Goal: Task Accomplishment & Management: Manage account settings

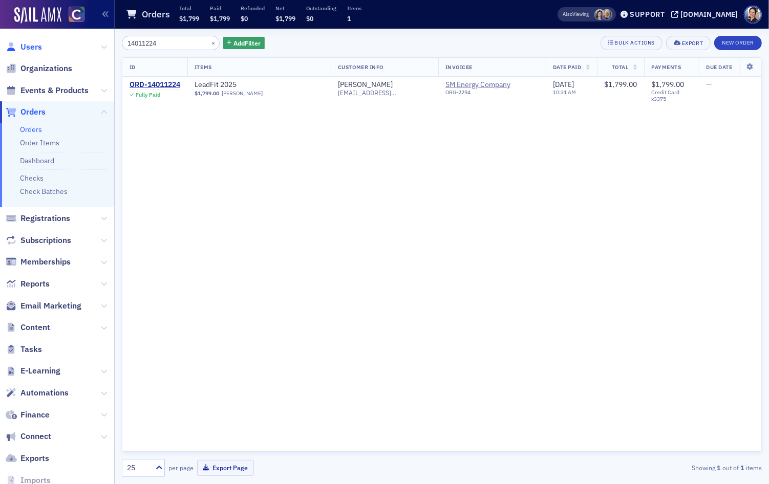
click at [29, 47] on span "Users" at bounding box center [31, 46] width 22 height 11
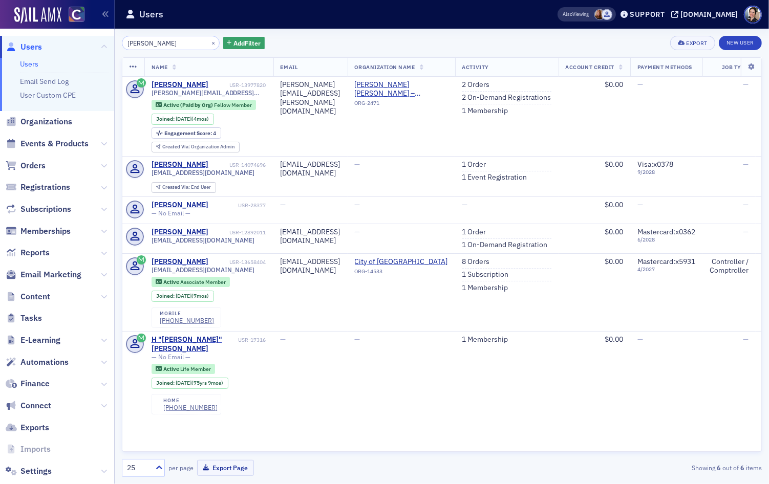
type input "[PERSON_NAME]"
click at [487, 164] on link "1 Order" at bounding box center [474, 164] width 24 height 9
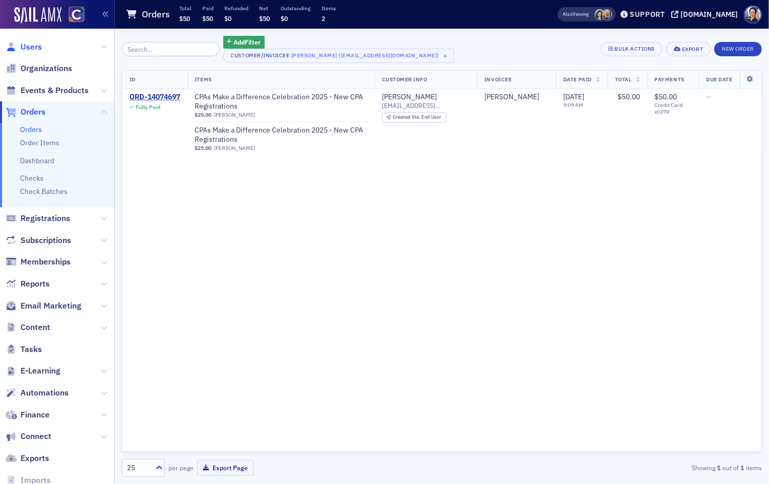
click at [31, 47] on span "Users" at bounding box center [31, 46] width 22 height 11
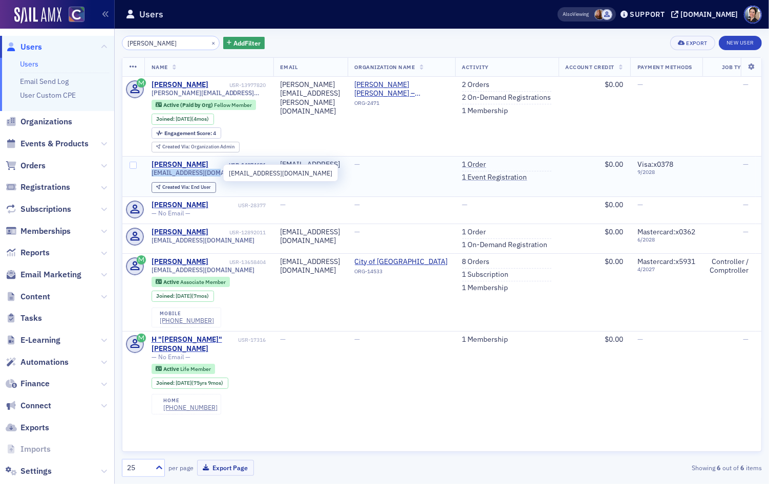
drag, startPoint x: 148, startPoint y: 173, endPoint x: 208, endPoint y: 177, distance: 60.6
click at [216, 177] on td "[PERSON_NAME] USR-14074696 [EMAIL_ADDRESS][DOMAIN_NAME] Created Via : End User" at bounding box center [208, 176] width 129 height 40
copy span "[EMAIL_ADDRESS][DOMAIN_NAME]"
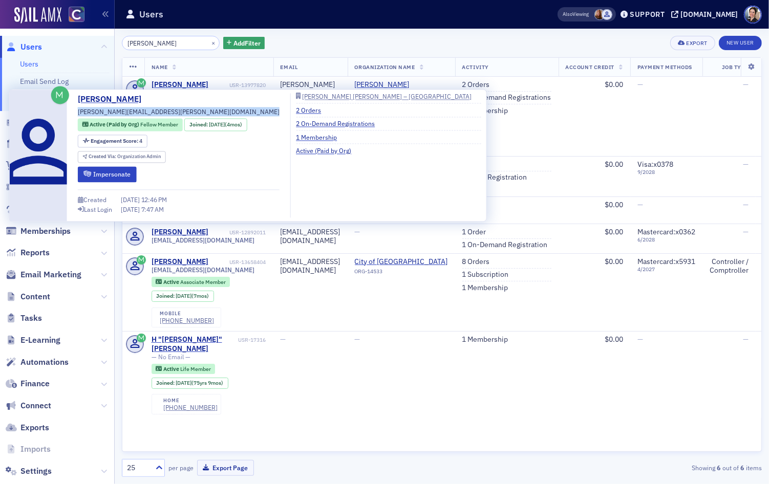
drag, startPoint x: 80, startPoint y: 112, endPoint x: 178, endPoint y: 113, distance: 97.8
click at [197, 118] on div "[PERSON_NAME] [PERSON_NAME][EMAIL_ADDRESS][PERSON_NAME][DOMAIN_NAME] Active (Pa…" at bounding box center [179, 155] width 202 height 124
copy div "[PERSON_NAME][EMAIL_ADDRESS][PERSON_NAME][DOMAIN_NAME]"
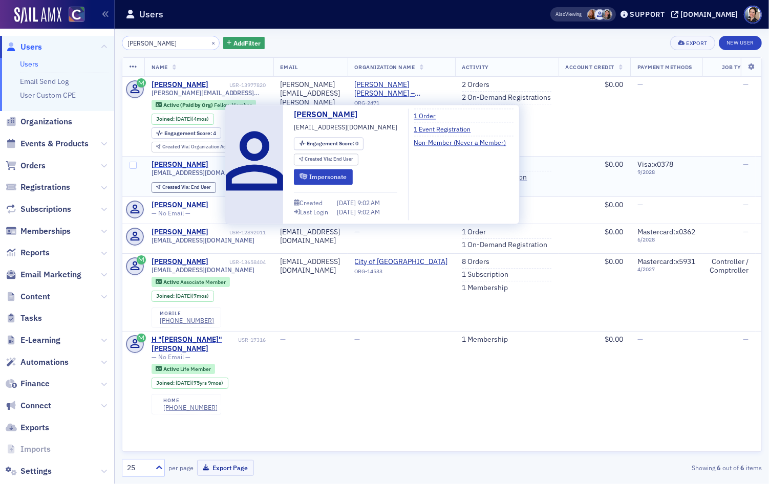
click at [188, 164] on div "[PERSON_NAME]" at bounding box center [180, 164] width 57 height 9
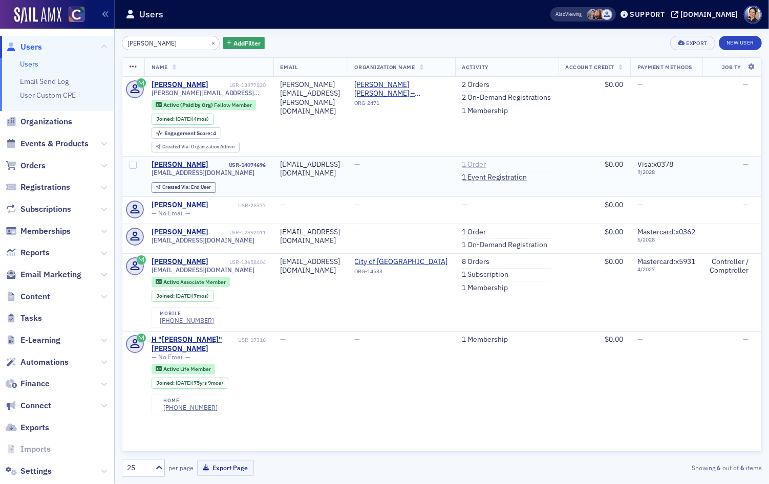
click at [487, 164] on link "1 Order" at bounding box center [474, 164] width 24 height 9
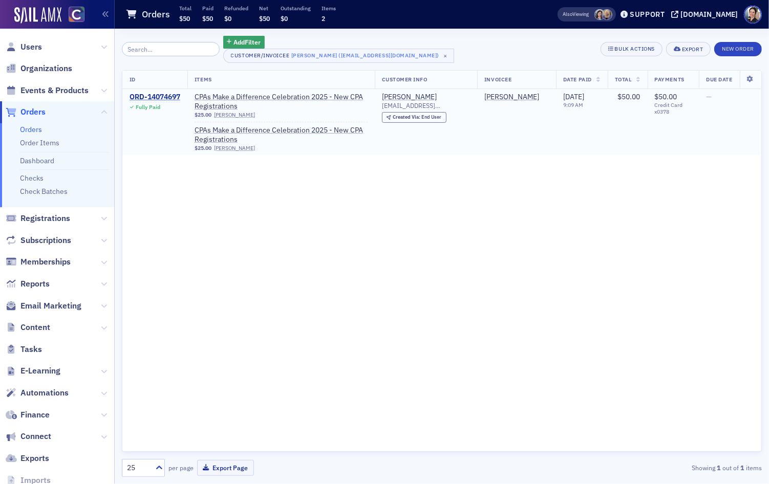
click at [152, 97] on div "ORD-14074697" at bounding box center [155, 97] width 51 height 9
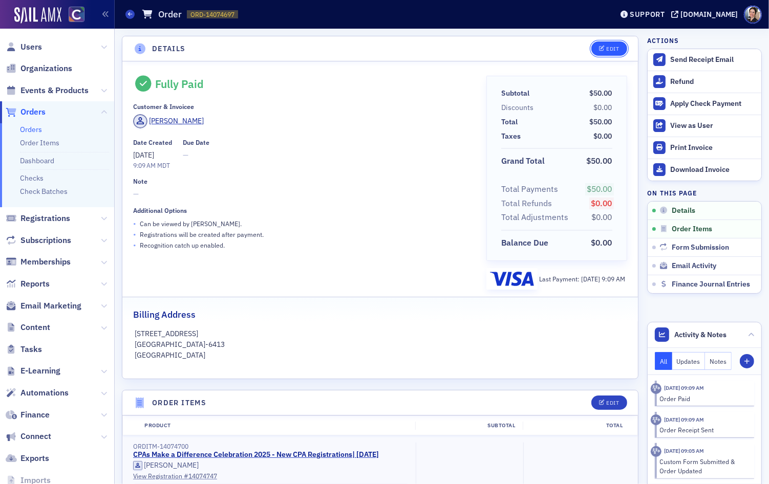
click at [609, 52] on div "Edit" at bounding box center [612, 49] width 13 height 6
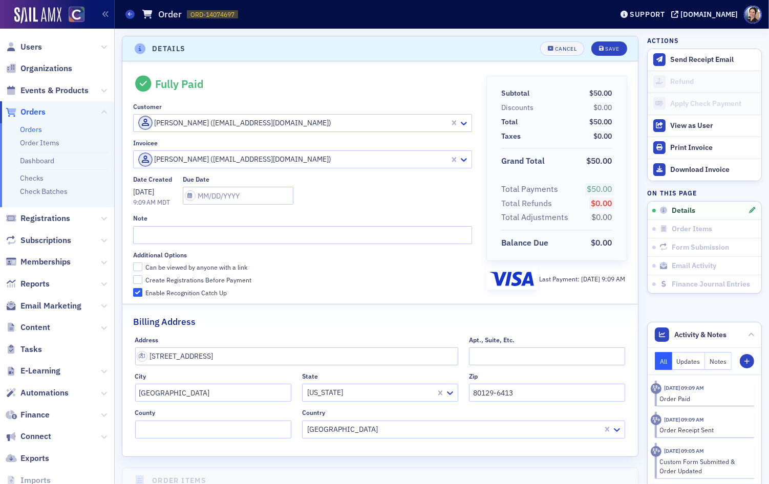
scroll to position [2, 0]
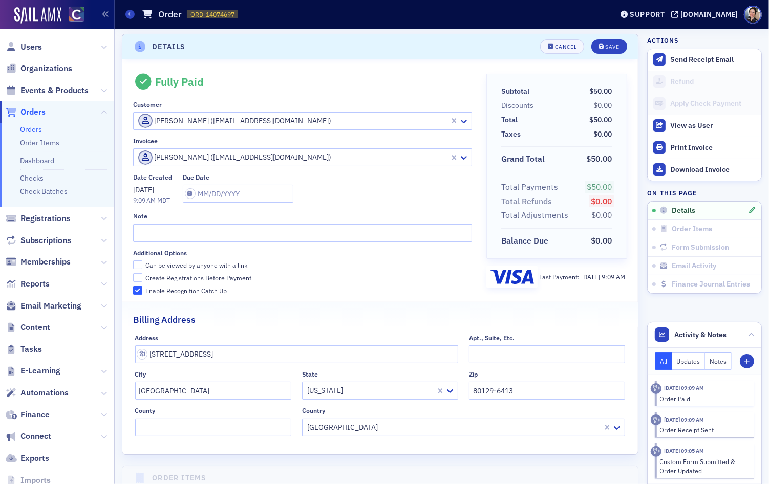
click at [320, 120] on div at bounding box center [292, 121] width 311 height 13
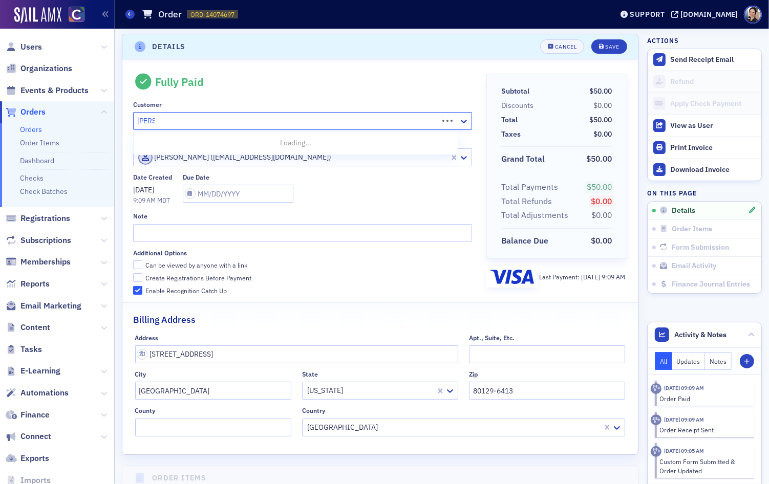
type input "[PERSON_NAME]."
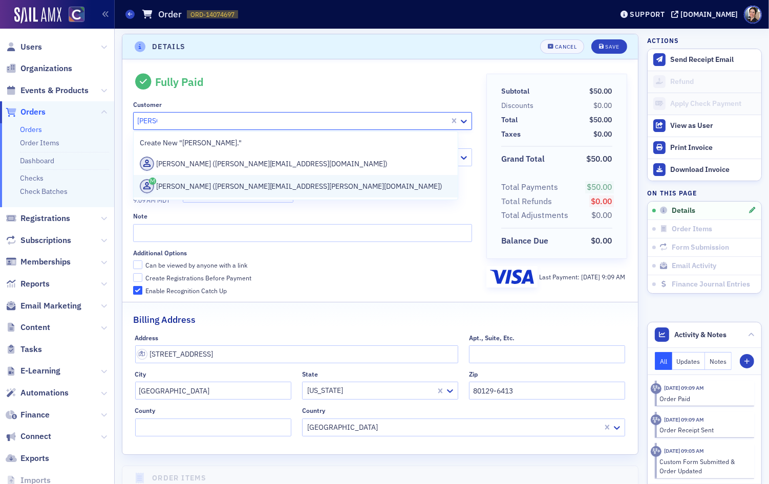
click at [321, 189] on div "[PERSON_NAME] ([PERSON_NAME][EMAIL_ADDRESS][PERSON_NAME][DOMAIN_NAME])" at bounding box center [296, 186] width 312 height 14
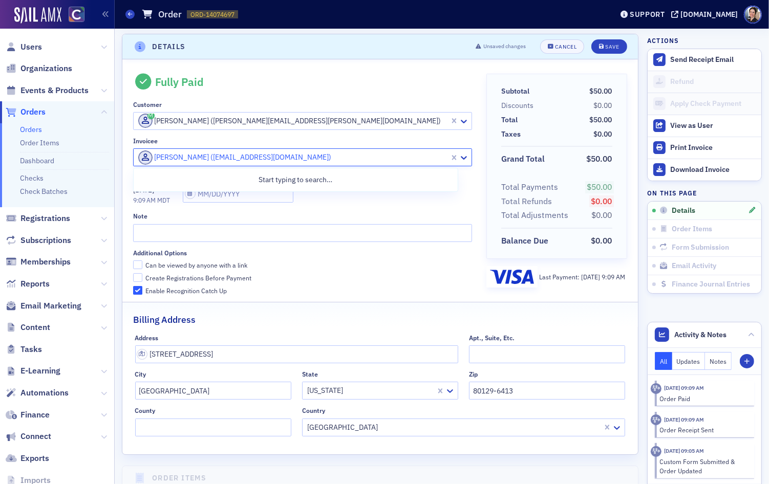
click at [227, 161] on div at bounding box center [292, 157] width 311 height 13
type input "[PERSON_NAME]"
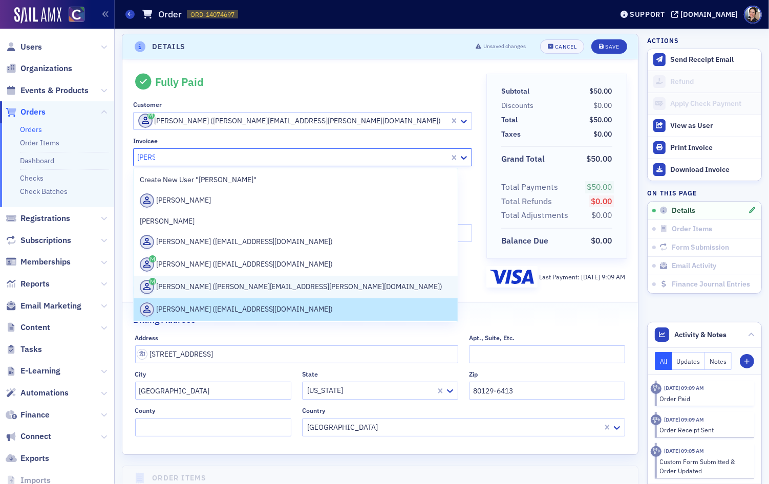
click at [245, 289] on div "[PERSON_NAME] ([PERSON_NAME][EMAIL_ADDRESS][PERSON_NAME][DOMAIN_NAME])" at bounding box center [296, 287] width 312 height 14
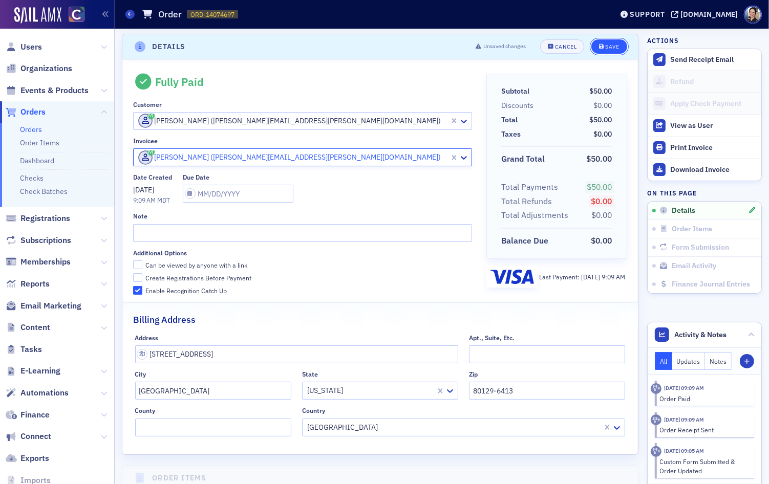
click at [612, 44] on div "Save" at bounding box center [612, 47] width 14 height 6
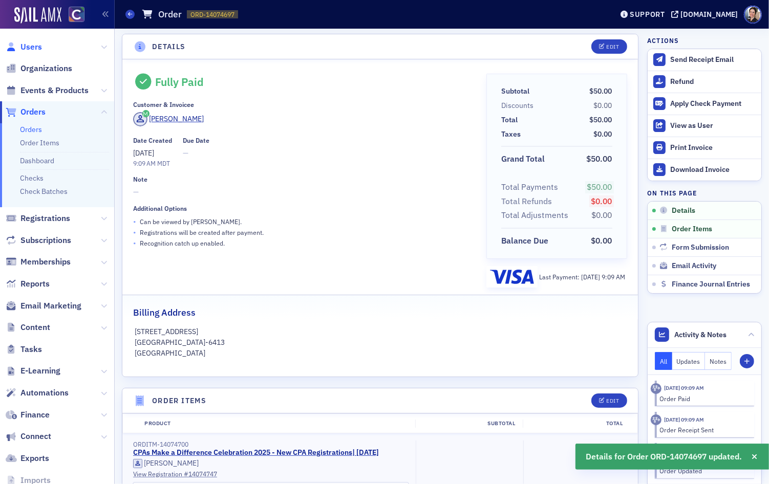
click at [35, 45] on span "Users" at bounding box center [31, 46] width 22 height 11
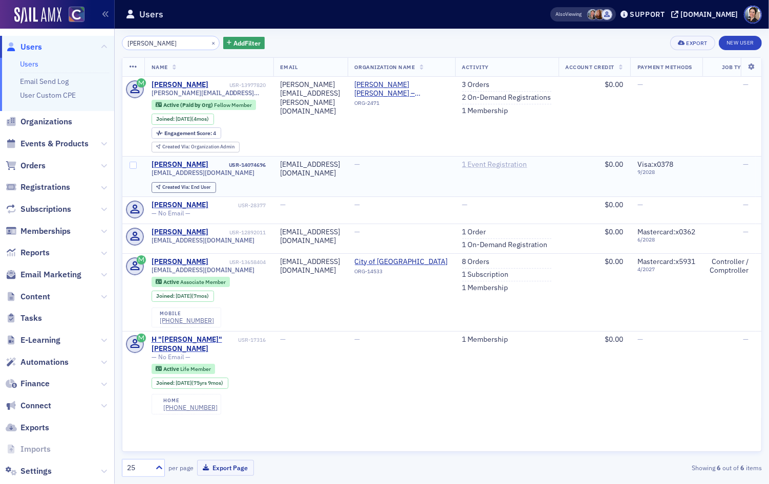
click at [522, 164] on link "1 Event Registration" at bounding box center [494, 164] width 65 height 9
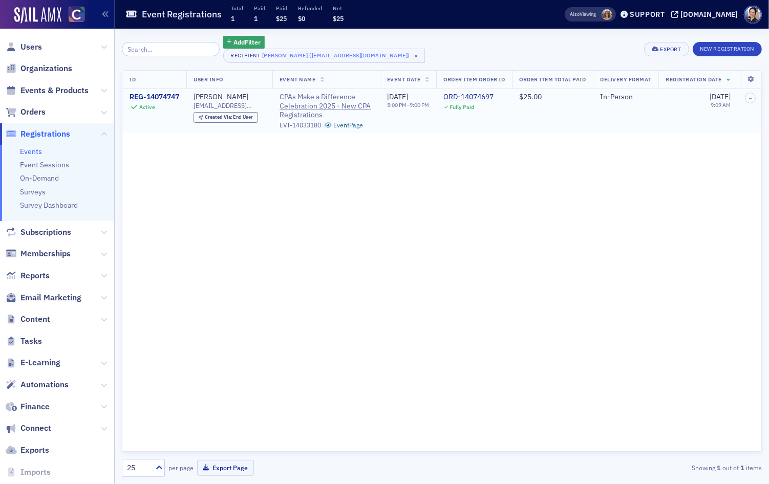
click at [153, 99] on div "REG-14074747" at bounding box center [155, 97] width 50 height 9
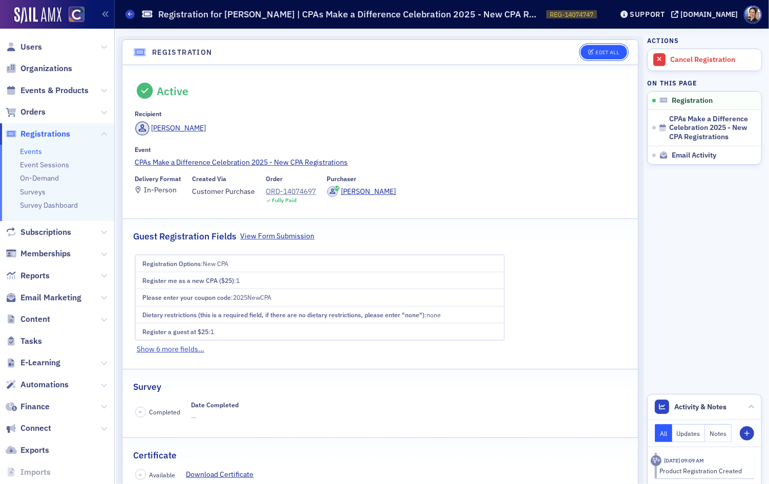
click at [599, 51] on div "Edit All" at bounding box center [608, 53] width 24 height 6
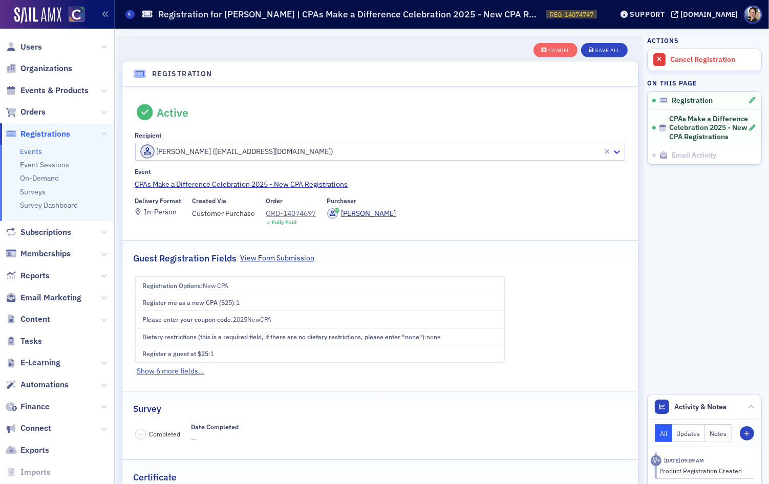
scroll to position [27, 0]
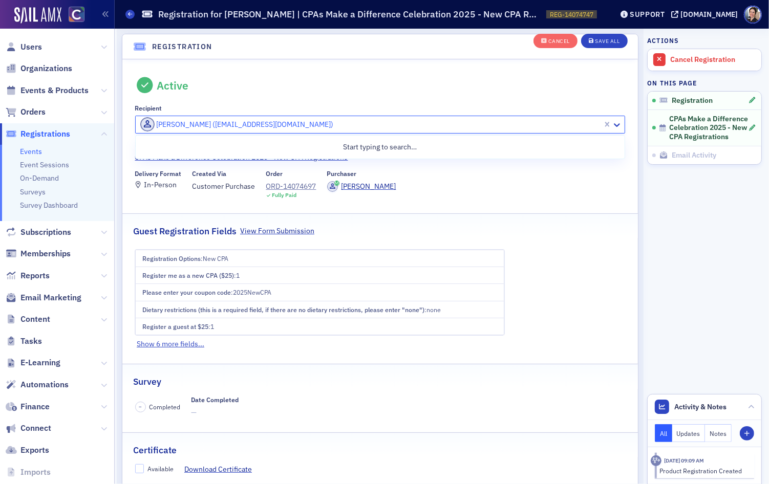
click at [174, 126] on div at bounding box center [370, 124] width 463 height 13
type input "[PERSON_NAME]"
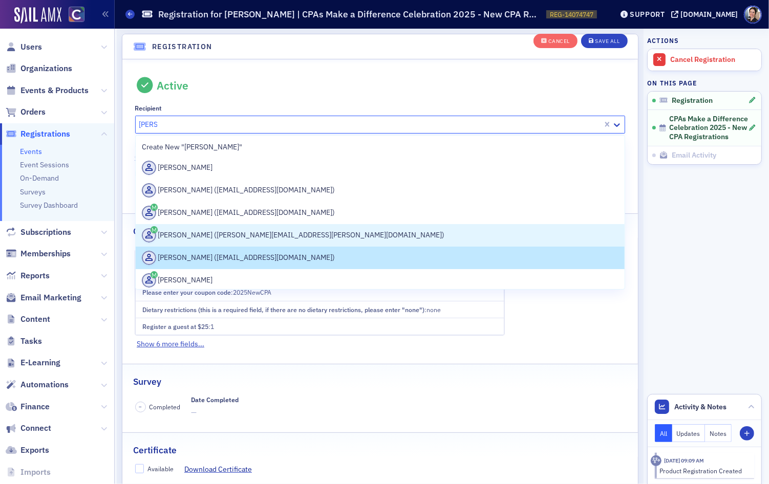
click at [226, 232] on div "[PERSON_NAME] ([PERSON_NAME][EMAIL_ADDRESS][PERSON_NAME][DOMAIN_NAME])" at bounding box center [380, 235] width 477 height 14
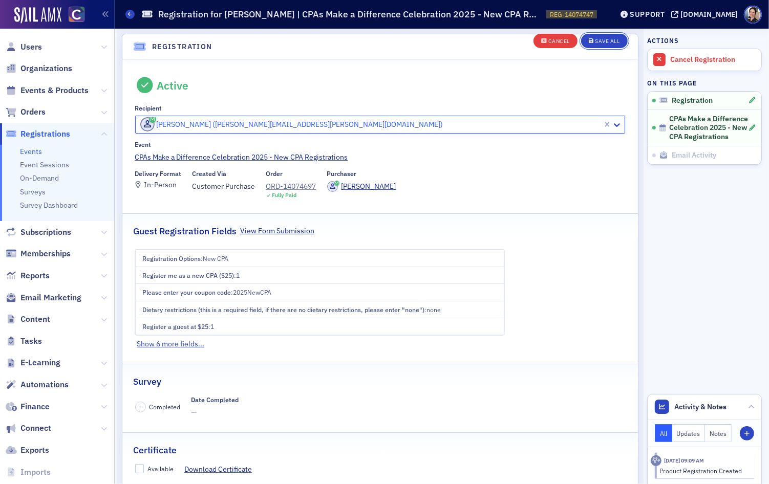
drag, startPoint x: 608, startPoint y: 40, endPoint x: 562, endPoint y: 48, distance: 46.6
click at [607, 40] on div "Save All" at bounding box center [607, 42] width 25 height 6
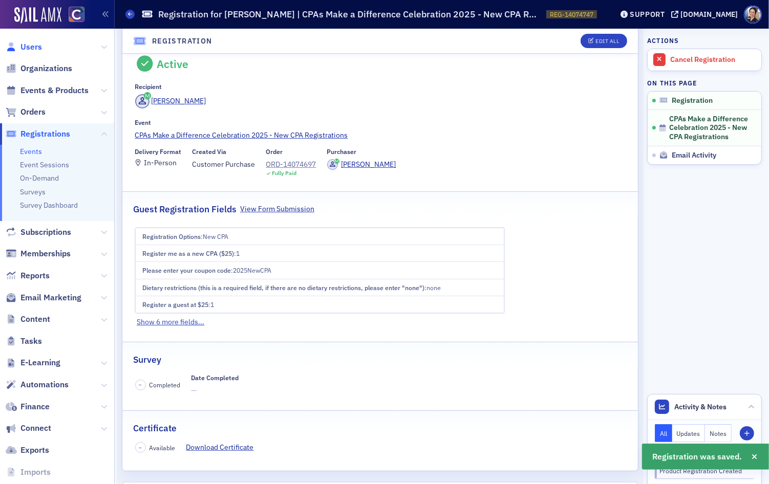
click at [29, 46] on span "Users" at bounding box center [31, 46] width 22 height 11
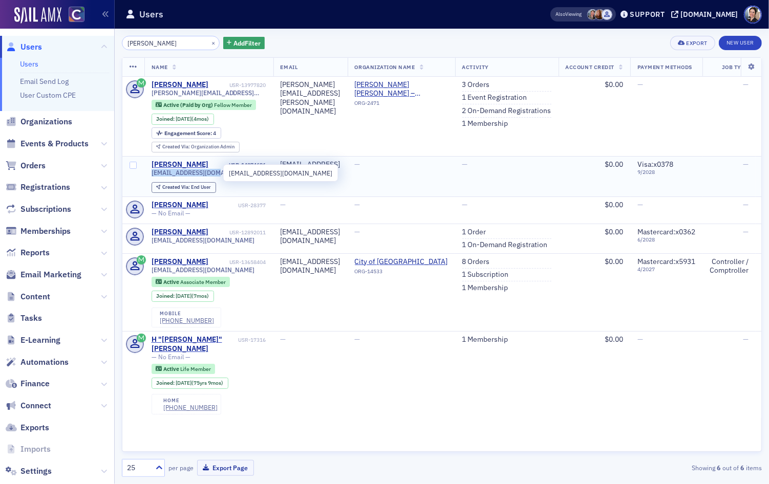
drag, startPoint x: 152, startPoint y: 173, endPoint x: 213, endPoint y: 171, distance: 61.0
click at [213, 171] on span "[EMAIL_ADDRESS][DOMAIN_NAME]" at bounding box center [203, 173] width 103 height 8
copy span "[EMAIL_ADDRESS][DOMAIN_NAME]"
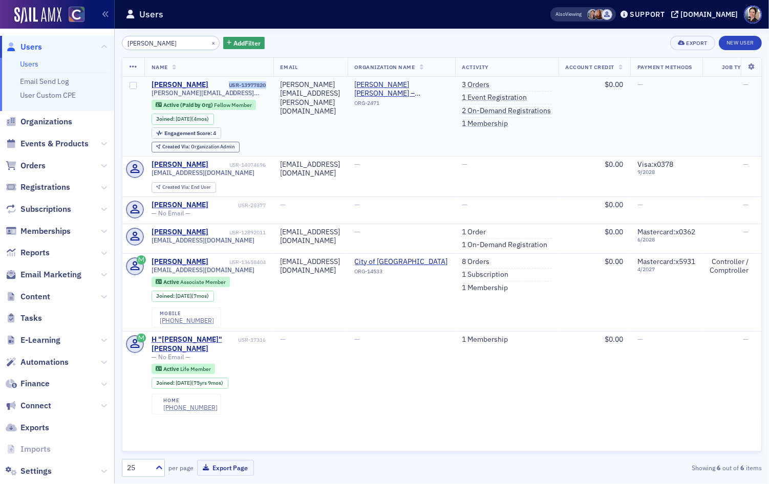
drag, startPoint x: 227, startPoint y: 85, endPoint x: 265, endPoint y: 84, distance: 37.9
click at [267, 83] on td "[PERSON_NAME] USR-13977820 [PERSON_NAME][EMAIL_ADDRESS][PERSON_NAME][DOMAIN_NAM…" at bounding box center [208, 116] width 129 height 79
copy div "USR-13977820"
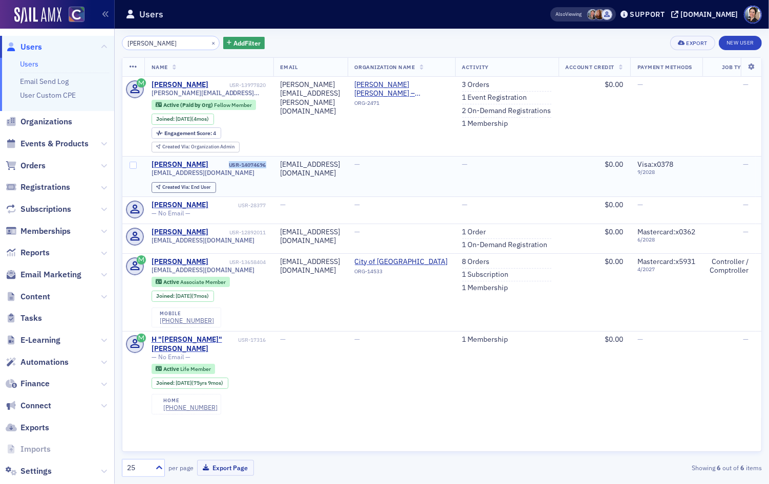
drag, startPoint x: 226, startPoint y: 167, endPoint x: 266, endPoint y: 167, distance: 39.4
click at [266, 167] on td "[PERSON_NAME] USR-14074696 [EMAIL_ADDRESS][DOMAIN_NAME] Created Via : End User" at bounding box center [208, 176] width 129 height 40
copy div "USR-14074696"
drag, startPoint x: 153, startPoint y: 173, endPoint x: 203, endPoint y: 171, distance: 50.2
click at [203, 171] on span "[EMAIL_ADDRESS][DOMAIN_NAME]" at bounding box center [203, 173] width 103 height 8
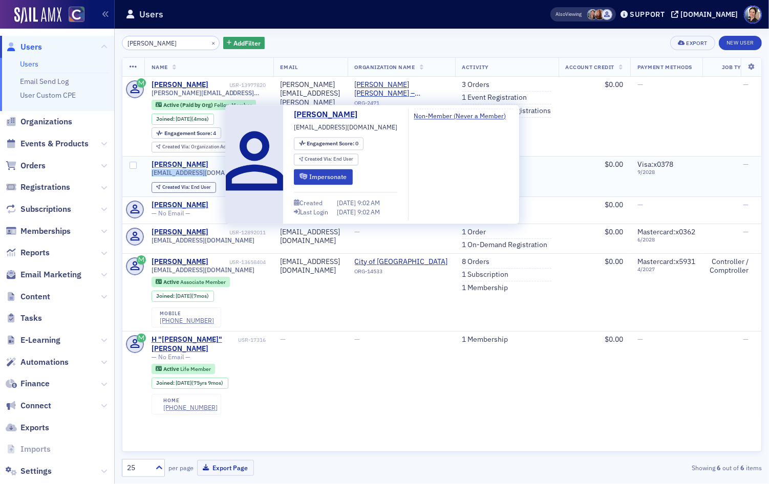
click at [204, 164] on div "[PERSON_NAME]" at bounding box center [180, 164] width 57 height 9
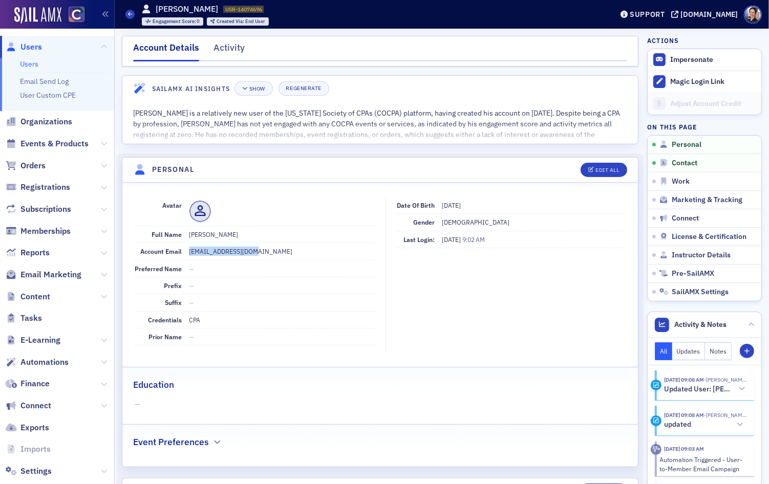
drag, startPoint x: 189, startPoint y: 252, endPoint x: 240, endPoint y: 254, distance: 51.2
click at [253, 251] on dd "[EMAIL_ADDRESS][DOMAIN_NAME]" at bounding box center [281, 251] width 185 height 16
click at [607, 170] on div "Edit All" at bounding box center [608, 170] width 24 height 6
select select "US"
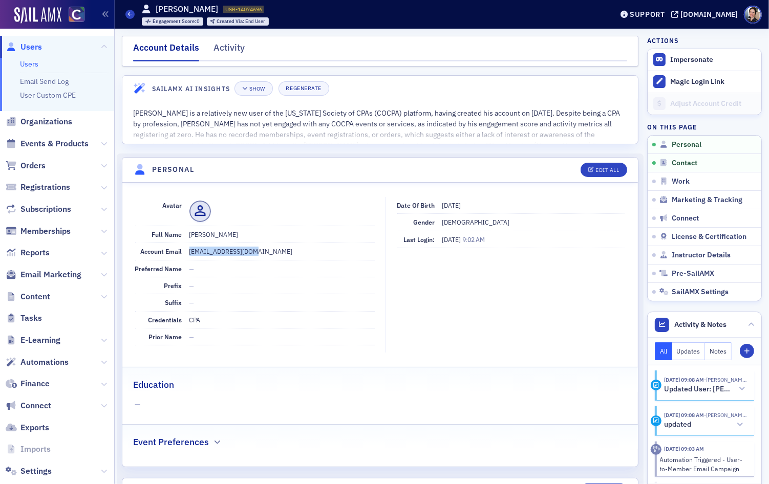
select select "US"
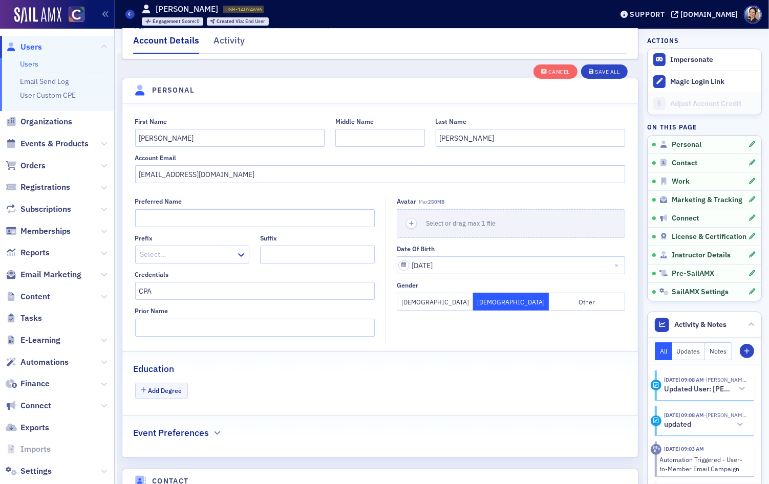
scroll to position [119, 0]
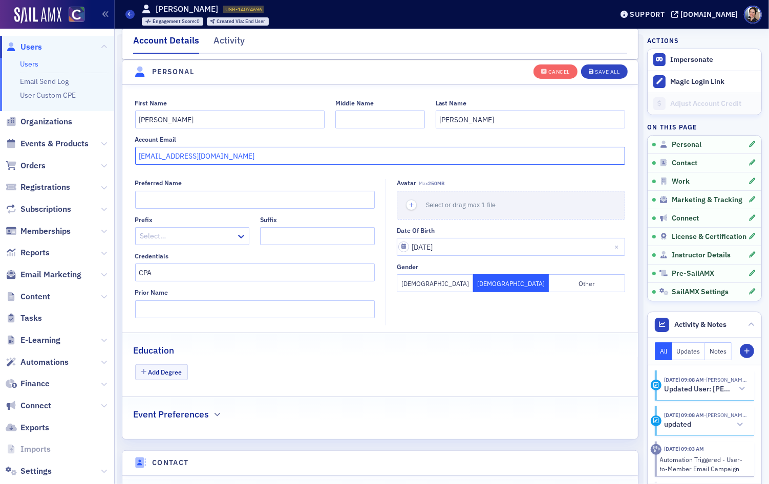
drag, startPoint x: 217, startPoint y: 159, endPoint x: 123, endPoint y: 154, distance: 93.9
click at [123, 154] on div "First Name [PERSON_NAME] Middle Name Last Name [PERSON_NAME] Account Email [EMA…" at bounding box center [380, 132] width 516 height 66
click at [500, 123] on input "[PERSON_NAME]" at bounding box center [530, 120] width 189 height 18
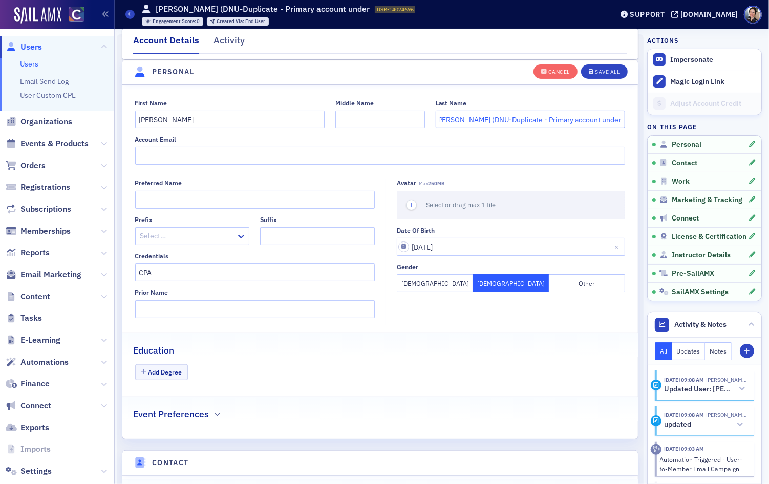
scroll to position [0, 0]
click at [589, 122] on input "[PERSON_NAME] (DNU-Duplicate - Primary account under" at bounding box center [530, 120] width 189 height 18
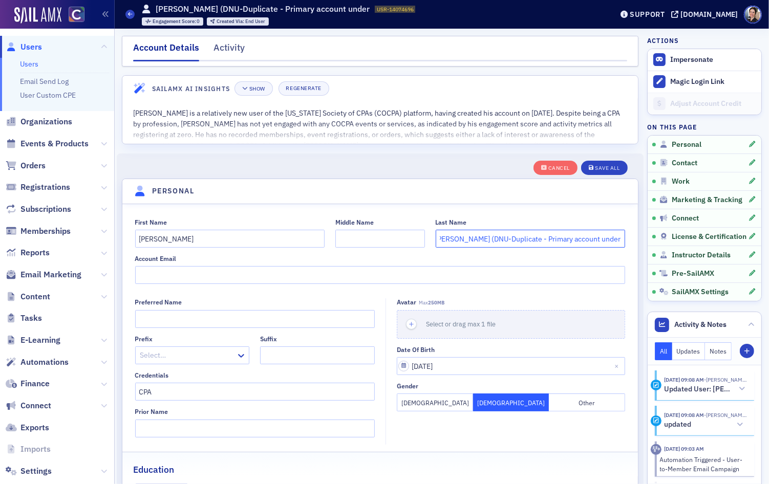
paste input "USR-13977820"
click at [573, 241] on input "[PERSON_NAME] (DNU-Duplicate - Primary account underUSR-13977820" at bounding box center [530, 239] width 189 height 18
drag, startPoint x: 443, startPoint y: 240, endPoint x: 451, endPoint y: 237, distance: 8.3
click at [443, 240] on input "[PERSON_NAME] (DNU-Duplicate - Primary account under USR-13977820" at bounding box center [530, 239] width 189 height 18
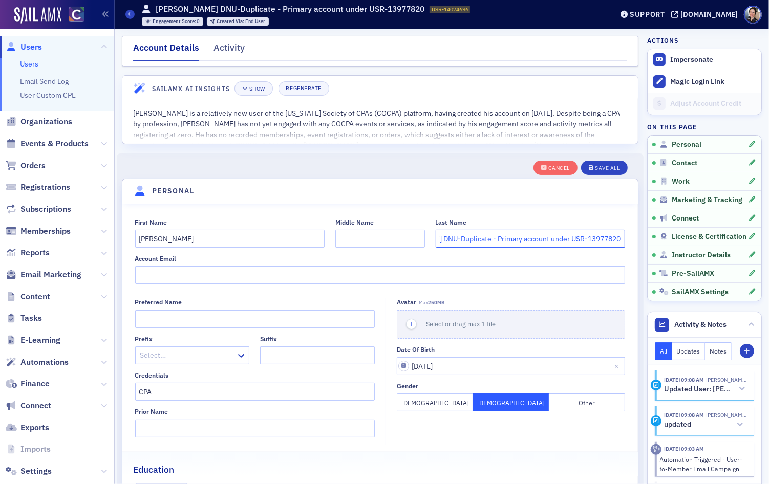
scroll to position [0, 52]
type input "[PERSON_NAME] DNU-Duplicate - Primary account under USR-13977820"
drag, startPoint x: 608, startPoint y: 164, endPoint x: 611, endPoint y: 180, distance: 16.7
click at [608, 164] on button "Save All" at bounding box center [604, 168] width 46 height 14
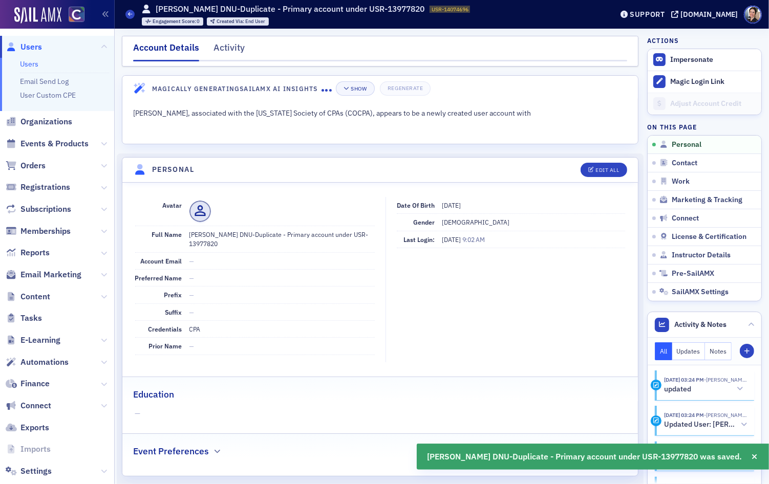
click at [29, 46] on span "Users" at bounding box center [31, 46] width 22 height 11
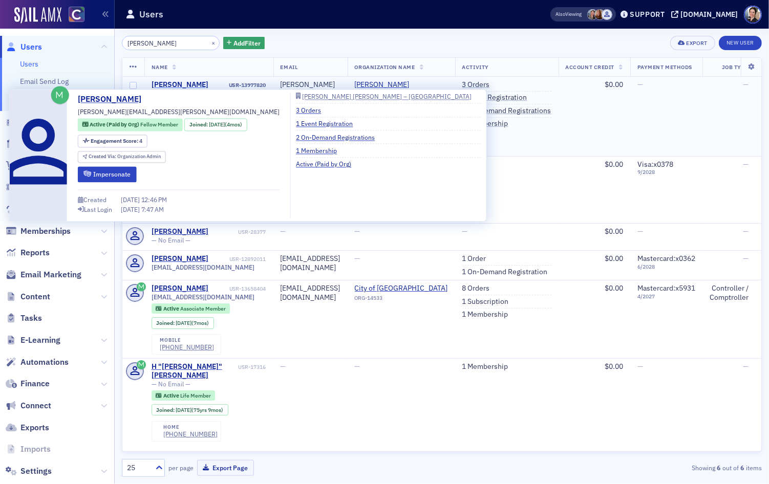
click at [188, 84] on div "[PERSON_NAME]" at bounding box center [180, 84] width 57 height 9
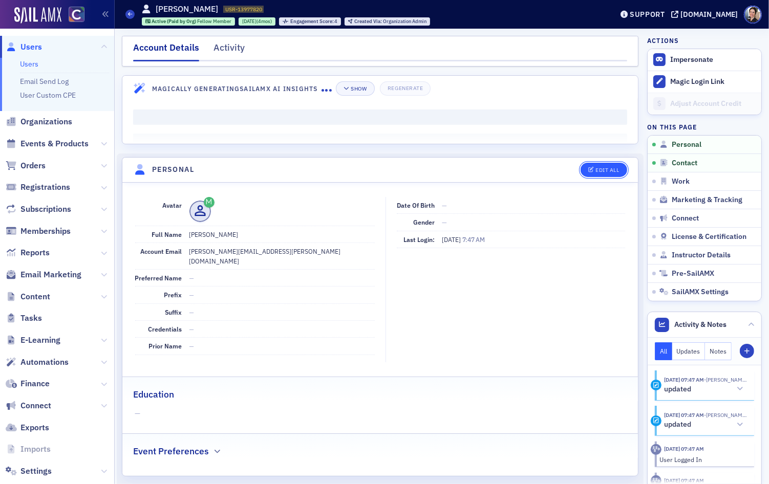
click at [614, 171] on div "Edit All" at bounding box center [608, 170] width 24 height 6
select select "US"
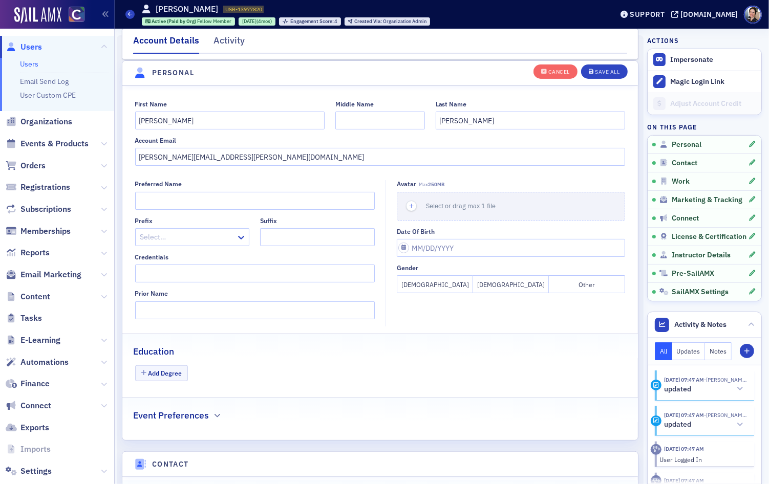
scroll to position [119, 0]
click at [719, 352] on button "Notes" at bounding box center [718, 352] width 27 height 18
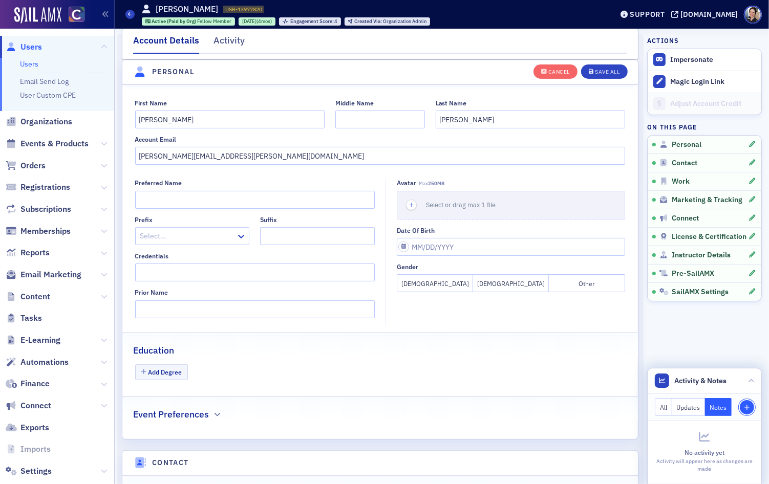
click at [745, 411] on icon "button" at bounding box center [747, 408] width 6 height 6
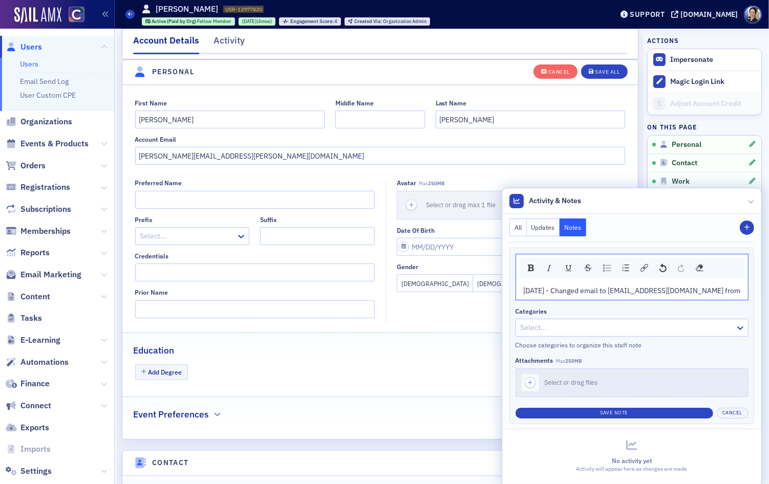
scroll to position [119, 0]
drag, startPoint x: 279, startPoint y: 157, endPoint x: 170, endPoint y: 158, distance: 109.1
click at [125, 154] on div "First Name [PERSON_NAME] Middle Name Last Name [PERSON_NAME] Account Email [PER…" at bounding box center [380, 133] width 516 height 66
click at [732, 294] on div "[DATE] - Changed email to [EMAIL_ADDRESS][DOMAIN_NAME] from" at bounding box center [632, 291] width 217 height 11
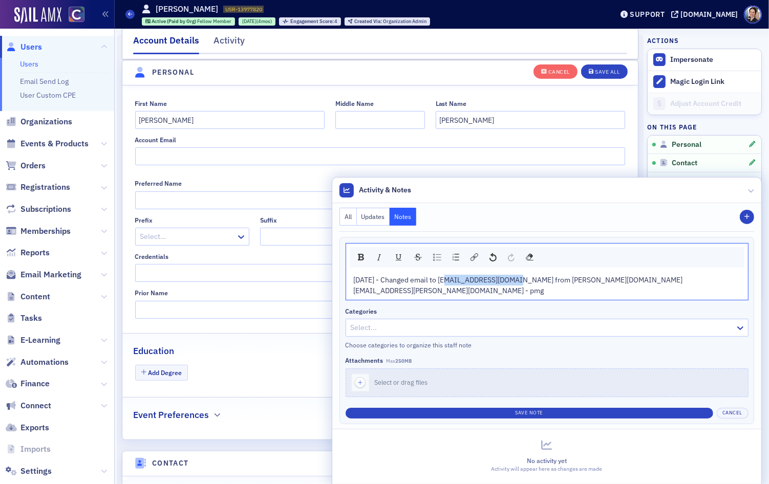
drag, startPoint x: 499, startPoint y: 294, endPoint x: 563, endPoint y: 291, distance: 64.1
click at [567, 290] on span "[DATE] - Changed email to [EMAIL_ADDRESS][DOMAIN_NAME] from [PERSON_NAME][DOMAI…" at bounding box center [518, 286] width 329 height 20
copy span "[EMAIL_ADDRESS][DOMAIN_NAME]"
click at [195, 126] on input "[PERSON_NAME]" at bounding box center [229, 120] width 189 height 18
click at [172, 156] on input "Account Email" at bounding box center [380, 156] width 491 height 18
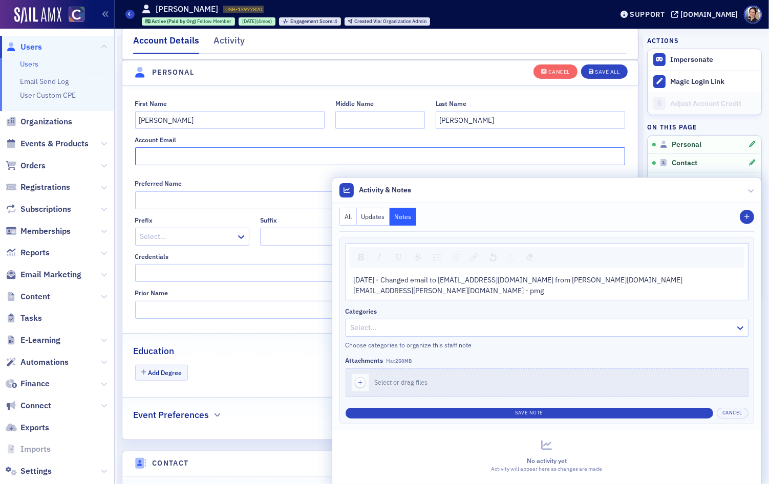
paste input "[EMAIL_ADDRESS][DOMAIN_NAME]"
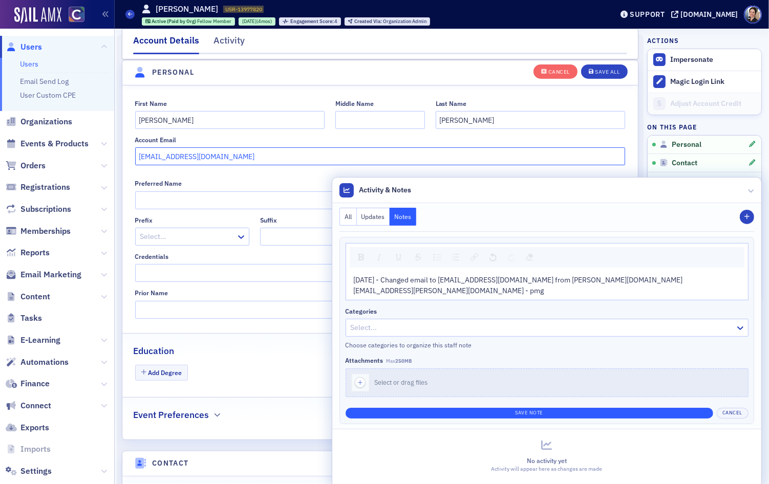
type input "[EMAIL_ADDRESS][DOMAIN_NAME]"
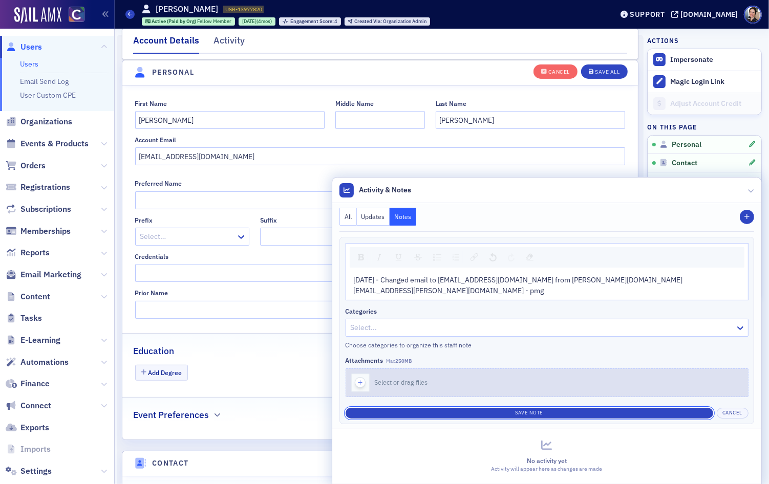
drag, startPoint x: 550, startPoint y: 412, endPoint x: 522, endPoint y: 395, distance: 32.8
click at [550, 412] on button "Save Note" at bounding box center [530, 413] width 368 height 11
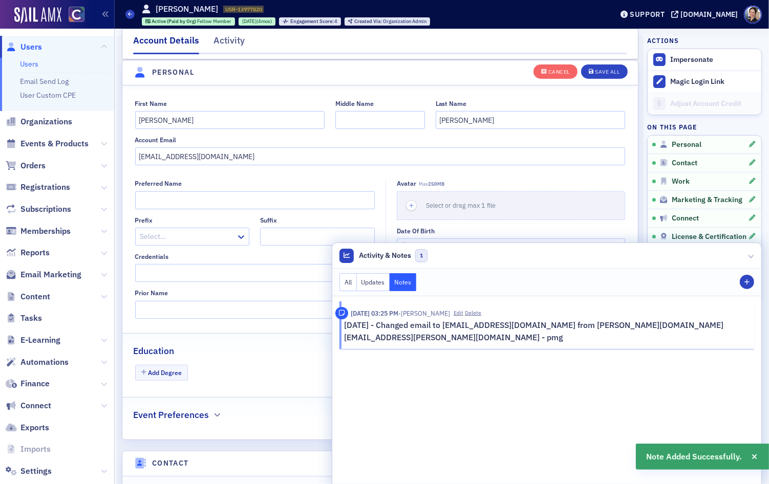
drag, startPoint x: 589, startPoint y: 103, endPoint x: 599, endPoint y: 86, distance: 19.9
click at [589, 102] on div "Last Name" at bounding box center [530, 104] width 189 height 8
click at [607, 73] on div "Save All" at bounding box center [607, 72] width 25 height 6
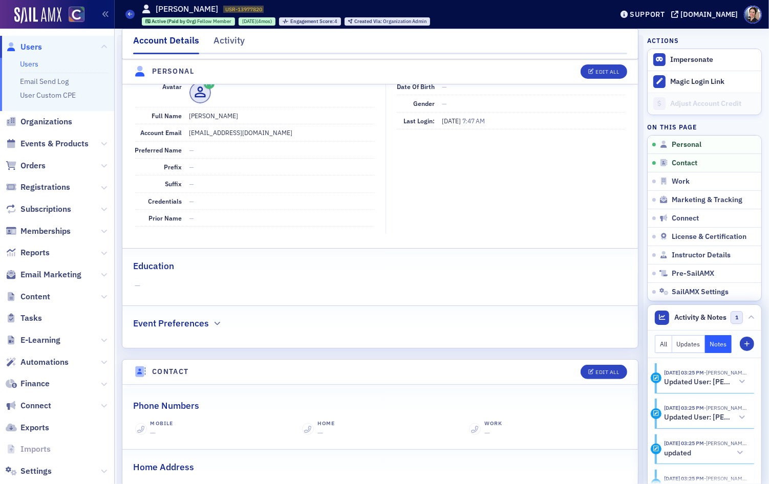
click at [31, 48] on span "Users" at bounding box center [31, 46] width 22 height 11
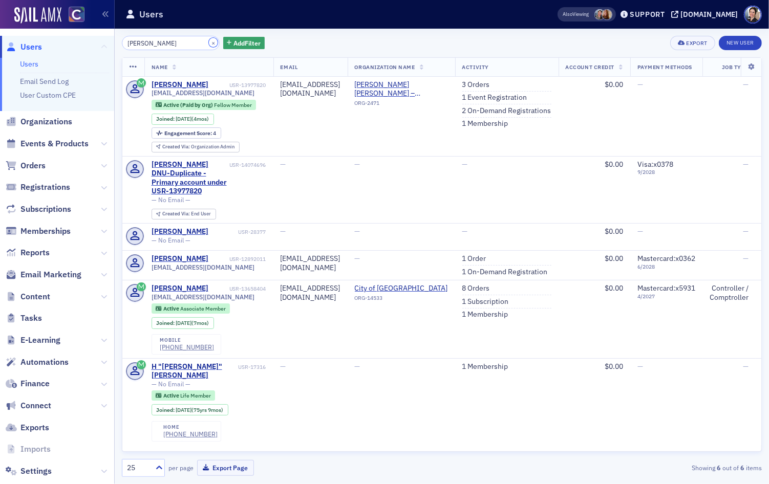
drag, startPoint x: 204, startPoint y: 44, endPoint x: 101, endPoint y: 46, distance: 102.9
click at [209, 45] on button "×" at bounding box center [213, 42] width 9 height 9
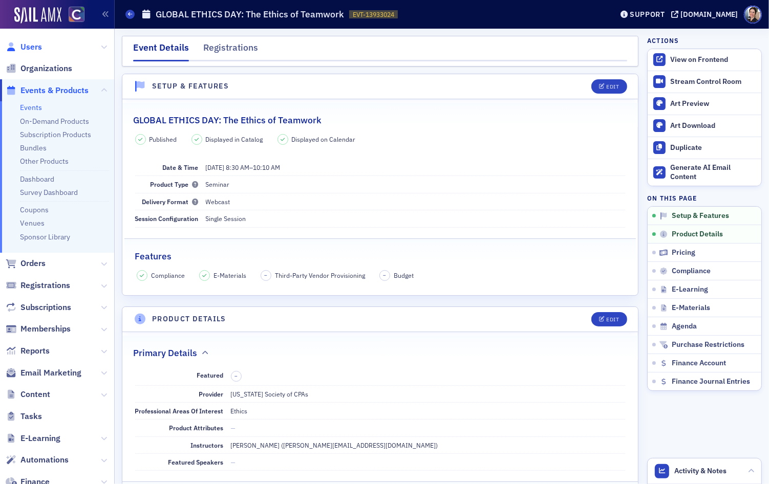
click at [36, 51] on span "Users" at bounding box center [31, 46] width 22 height 11
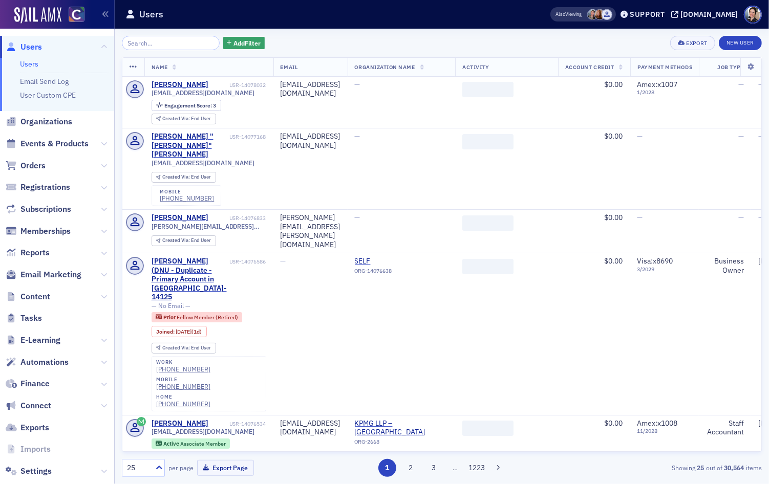
click at [178, 44] on input "search" at bounding box center [171, 43] width 98 height 14
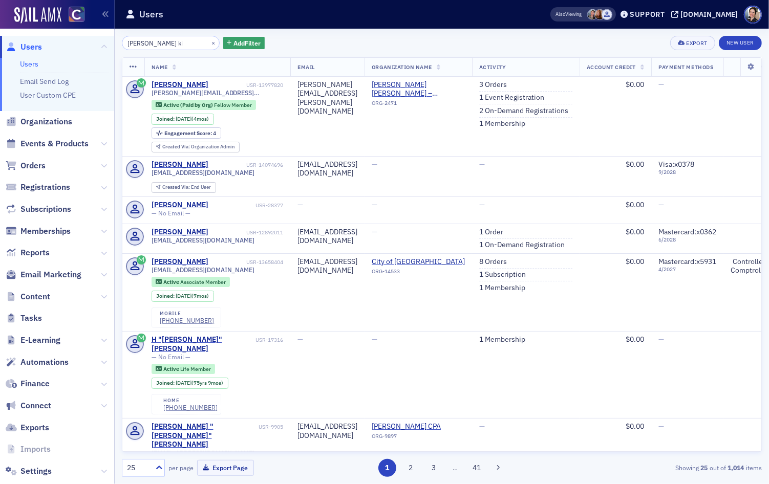
type input "baird ki"
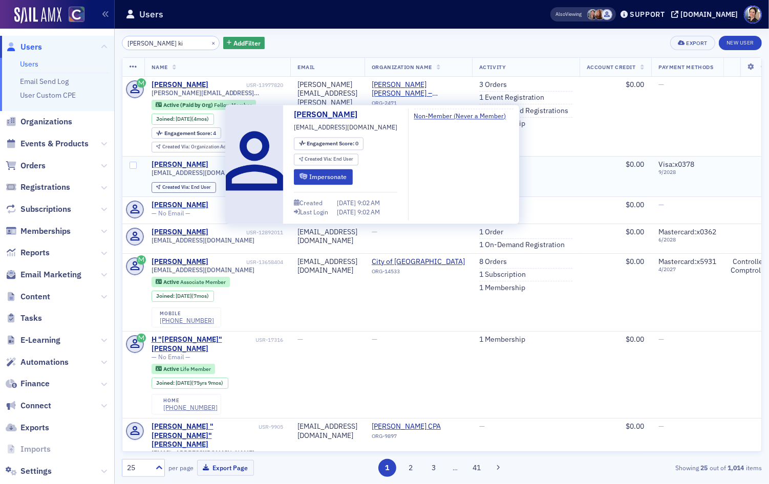
click at [202, 166] on div "[PERSON_NAME]" at bounding box center [180, 164] width 57 height 9
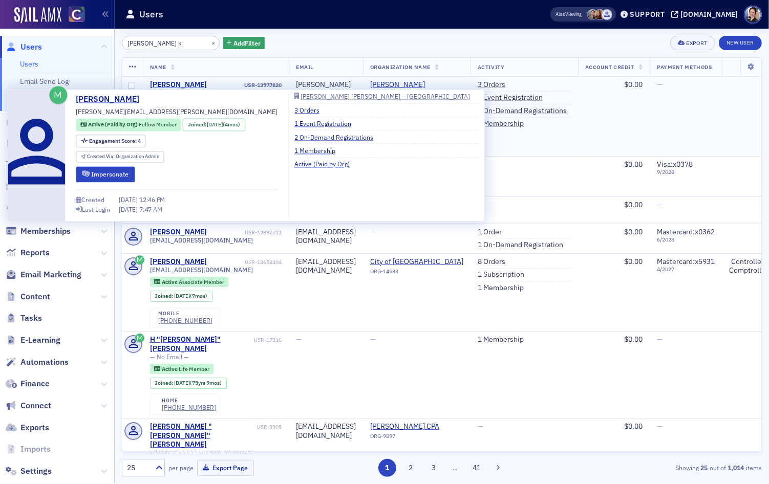
scroll to position [1, 2]
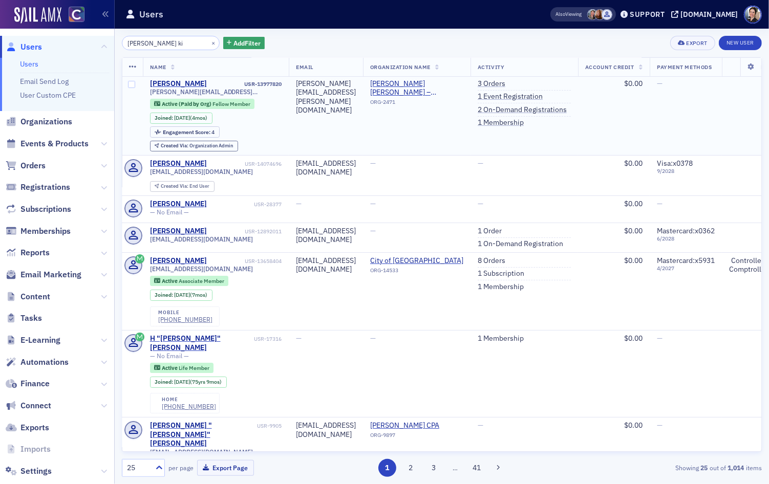
click at [432, 126] on td "Plante Moran – Denver ORG-2471" at bounding box center [417, 115] width 108 height 79
click at [181, 162] on div "[PERSON_NAME]" at bounding box center [178, 163] width 57 height 9
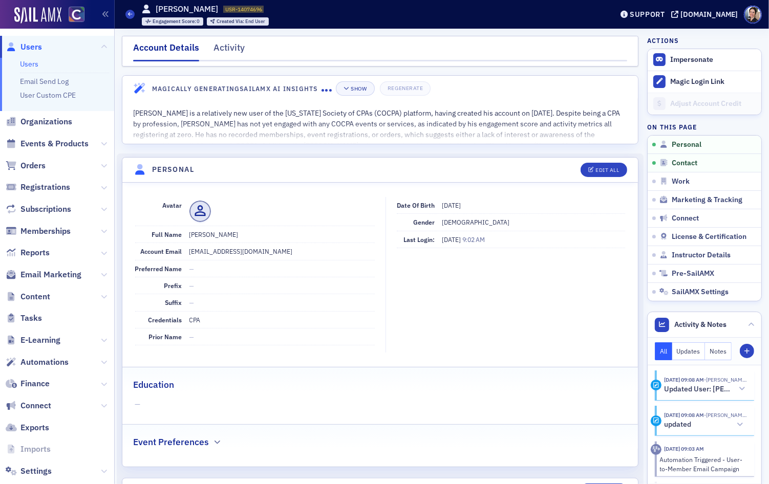
drag, startPoint x: 205, startPoint y: 235, endPoint x: 242, endPoint y: 236, distance: 36.4
click at [252, 235] on dd "[PERSON_NAME]" at bounding box center [281, 234] width 185 height 16
copy dd "[PERSON_NAME]"
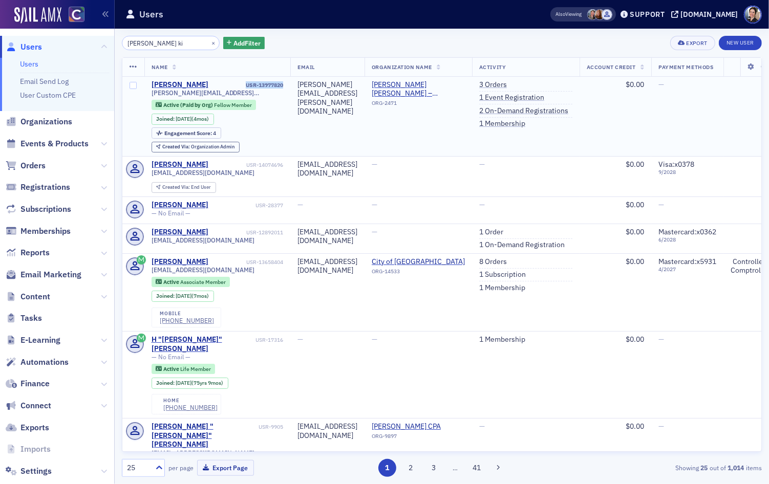
drag, startPoint x: 246, startPoint y: 84, endPoint x: 279, endPoint y: 86, distance: 32.8
click at [286, 84] on td "[PERSON_NAME] USR-13977820 [PERSON_NAME][EMAIL_ADDRESS][PERSON_NAME][DOMAIN_NAM…" at bounding box center [217, 116] width 146 height 79
copy div "USR-13977820"
